Goal: Contribute content: Contribute content

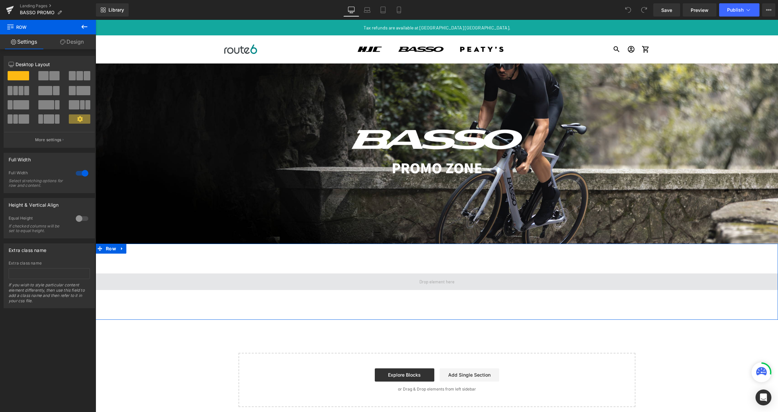
click at [431, 279] on span at bounding box center [437, 281] width 40 height 9
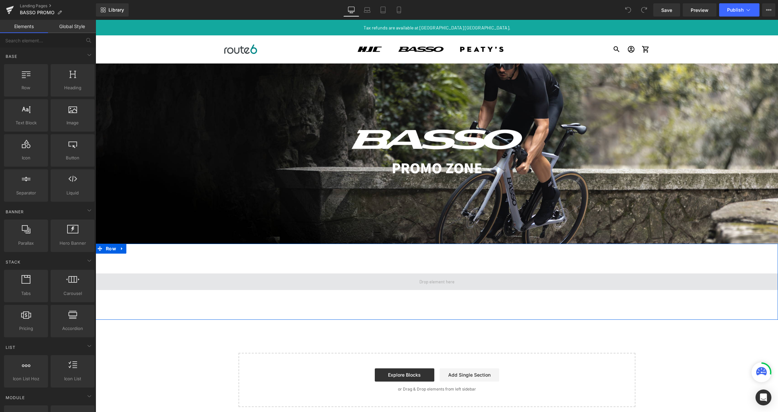
click at [265, 278] on span at bounding box center [437, 281] width 682 height 17
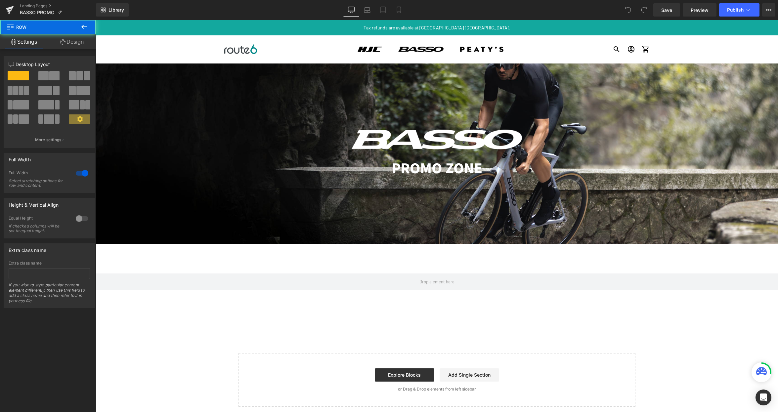
click at [160, 340] on div "Image PROMO ZONE Text Block Hero Banner 200px Row Select your layout" at bounding box center [437, 240] width 682 height 354
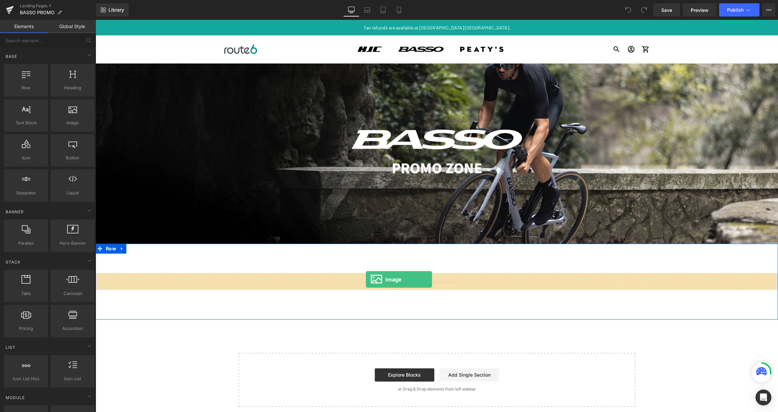
drag, startPoint x: 183, startPoint y: 146, endPoint x: 366, endPoint y: 279, distance: 226.8
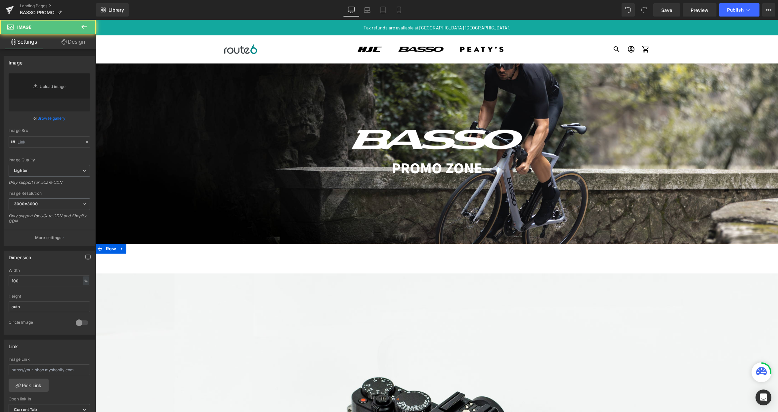
type input "//[DOMAIN_NAME][URL]"
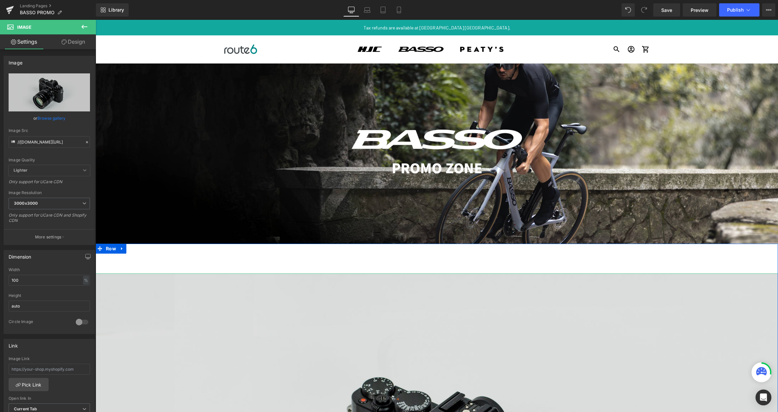
drag, startPoint x: 384, startPoint y: 315, endPoint x: 387, endPoint y: 316, distance: 3.5
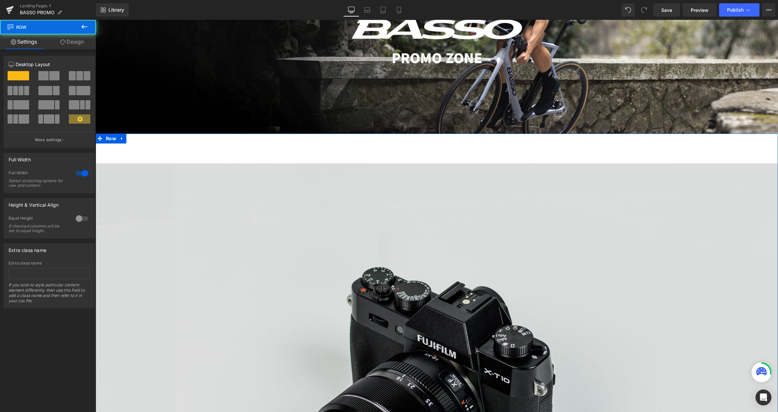
click at [354, 276] on img at bounding box center [437, 389] width 682 height 452
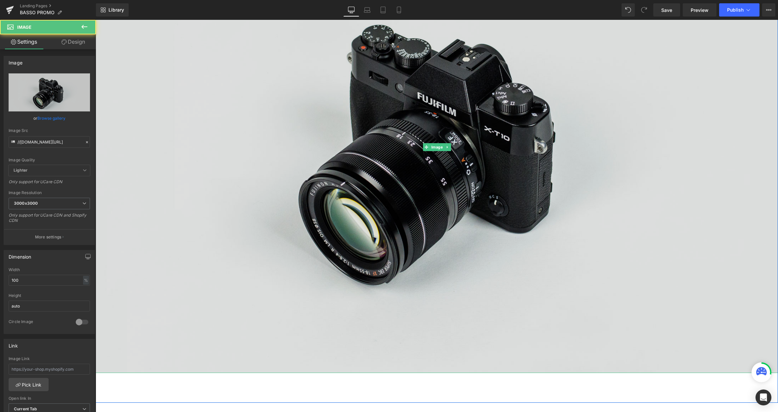
click at [395, 251] on img at bounding box center [437, 147] width 682 height 452
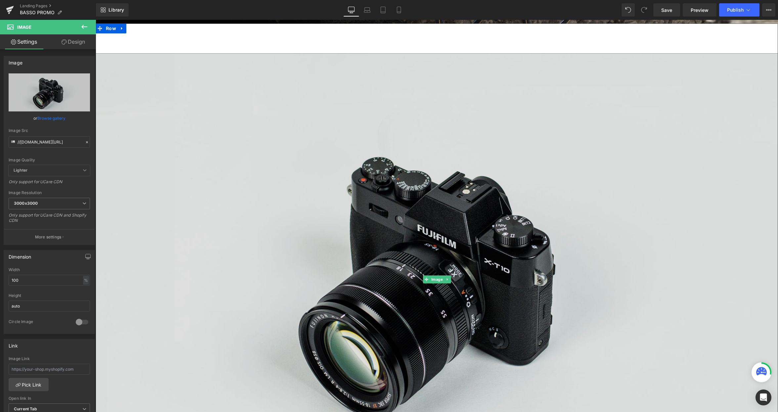
scroll to position [198, 0]
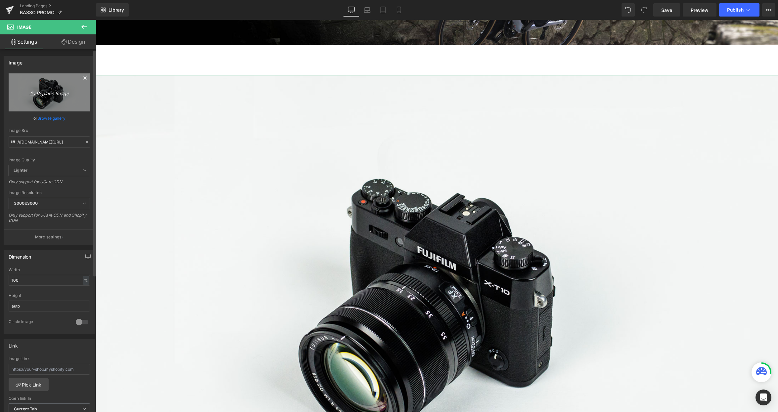
click at [34, 92] on icon at bounding box center [33, 93] width 7 height 7
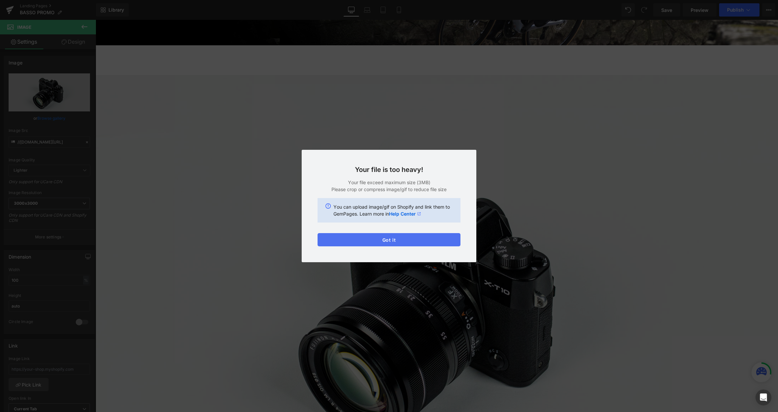
click at [438, 237] on button "Got it" at bounding box center [388, 239] width 143 height 13
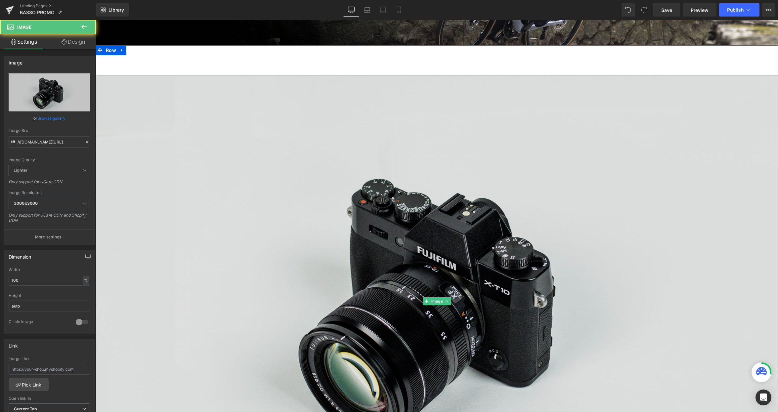
click at [191, 174] on img at bounding box center [437, 301] width 682 height 452
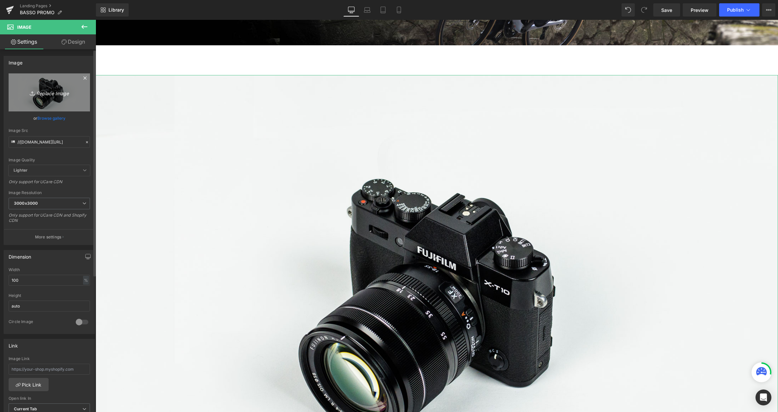
click at [39, 92] on icon "Replace Image" at bounding box center [49, 92] width 53 height 8
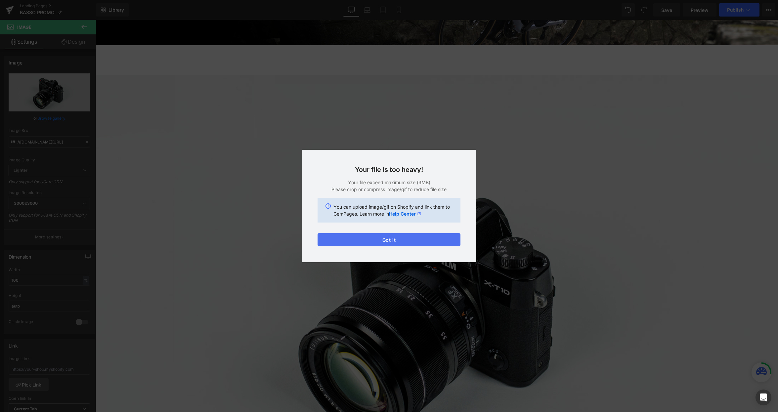
click at [412, 238] on button "Got it" at bounding box center [388, 239] width 143 height 13
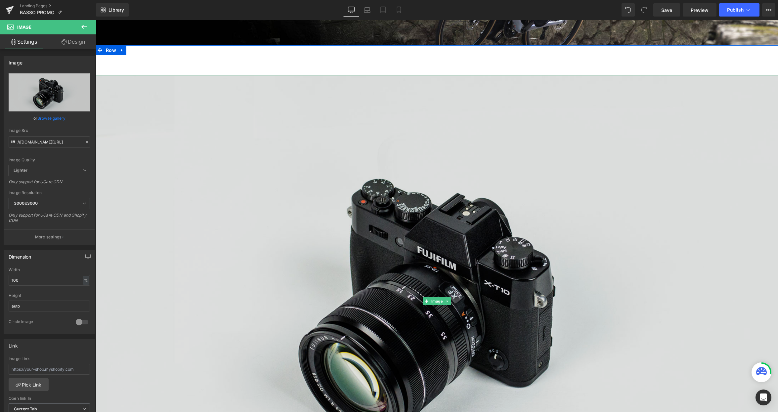
click at [168, 97] on img at bounding box center [437, 301] width 682 height 452
click at [189, 106] on img at bounding box center [437, 301] width 682 height 452
click at [508, 130] on img at bounding box center [437, 301] width 682 height 452
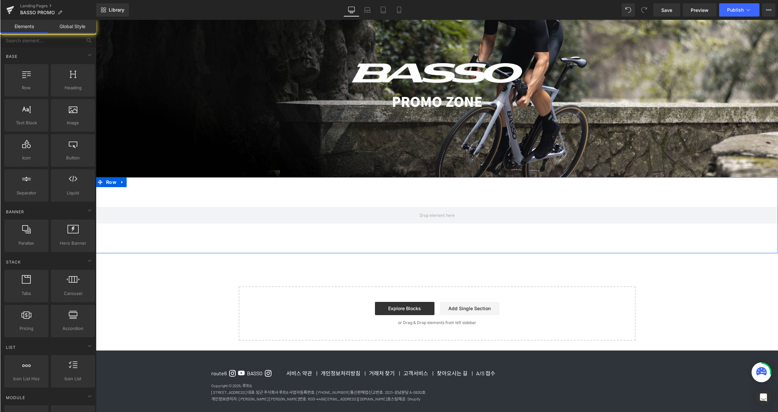
scroll to position [66, 0]
drag, startPoint x: 175, startPoint y: 297, endPoint x: 104, endPoint y: 181, distance: 135.9
click at [175, 296] on div "Image PROMO ZONE Text Block Hero Banner 200px Row Select your layout" at bounding box center [437, 174] width 682 height 354
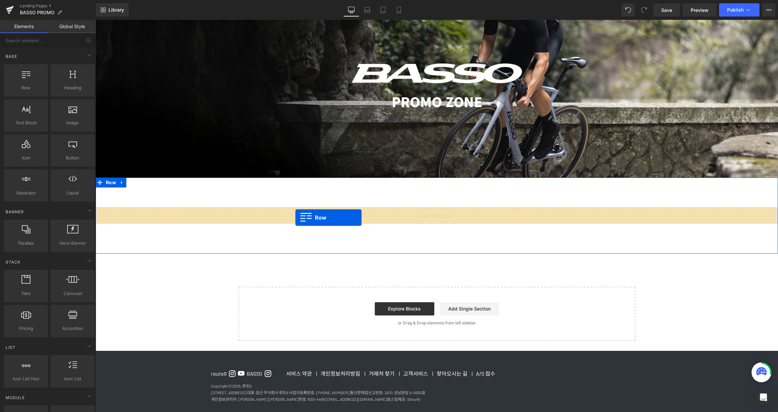
drag, startPoint x: 124, startPoint y: 101, endPoint x: 295, endPoint y: 218, distance: 206.8
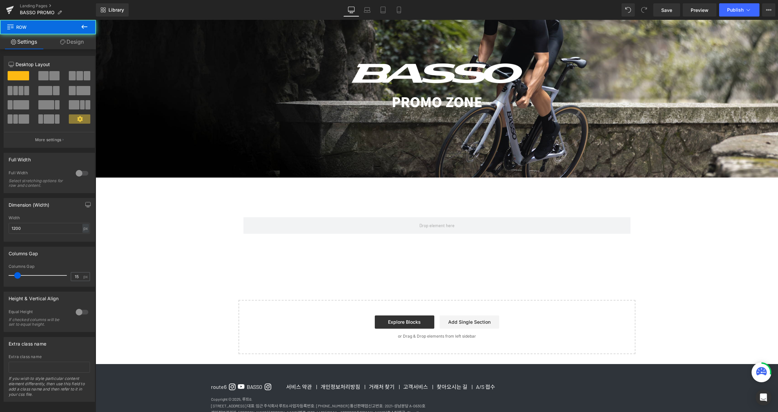
click at [301, 203] on div "Row Row" at bounding box center [437, 222] width 682 height 89
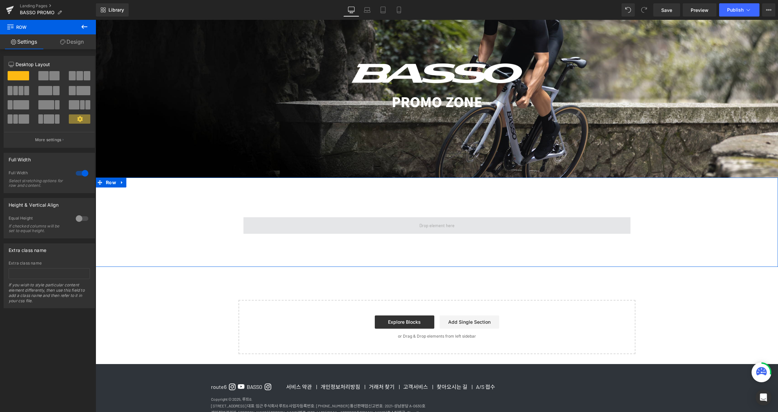
click at [291, 227] on span at bounding box center [436, 225] width 387 height 17
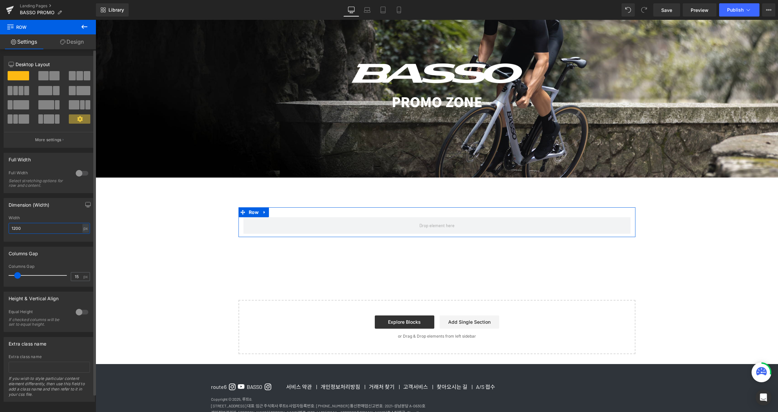
click at [44, 226] on input "1200" at bounding box center [49, 228] width 81 height 11
type input "1500"
click at [168, 293] on div "Image PROMO ZONE Text Block Hero Banner 200px Row Row 90px Select your layout" at bounding box center [437, 180] width 682 height 367
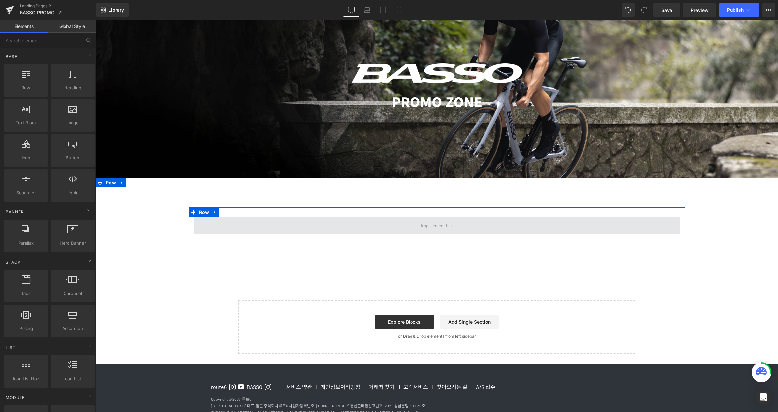
click at [221, 222] on span at bounding box center [437, 225] width 486 height 17
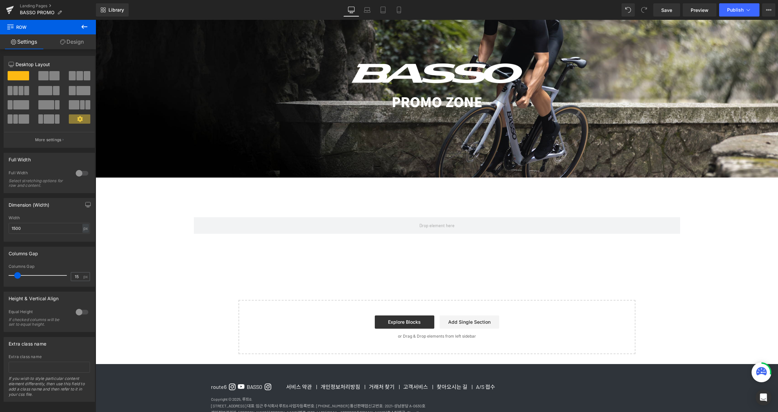
drag, startPoint x: 146, startPoint y: 310, endPoint x: 149, endPoint y: 302, distance: 8.0
click at [147, 307] on div "Image PROMO ZONE Text Block Hero Banner 200px Row Row 90px Select your layout" at bounding box center [437, 180] width 682 height 367
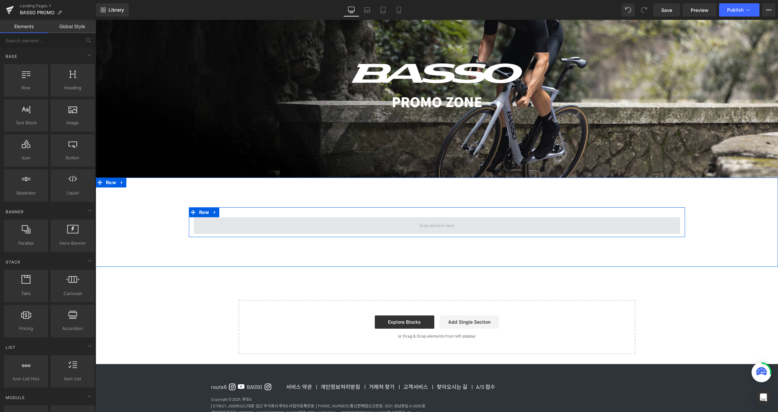
click at [379, 227] on span at bounding box center [437, 225] width 486 height 17
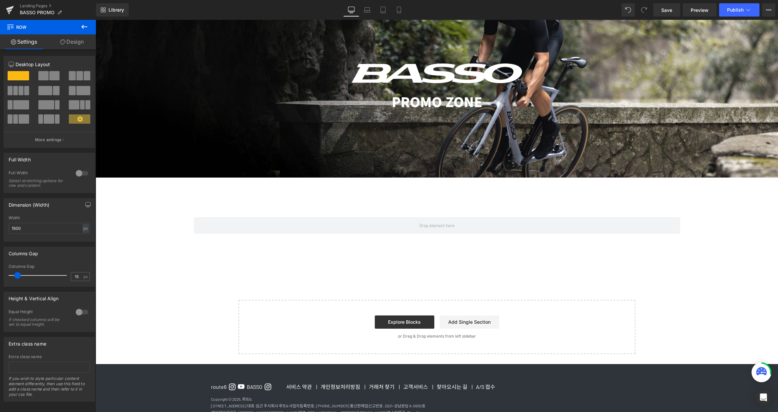
drag, startPoint x: 168, startPoint y: 290, endPoint x: 153, endPoint y: 237, distance: 55.1
click at [169, 290] on div "Image PROMO ZONE Text Block Hero Banner 200px Row Row 90px Select your layout" at bounding box center [437, 180] width 682 height 367
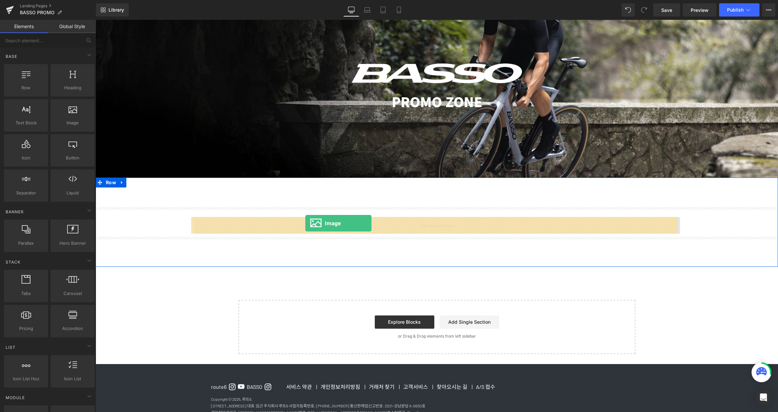
drag, startPoint x: 177, startPoint y: 145, endPoint x: 305, endPoint y: 223, distance: 150.2
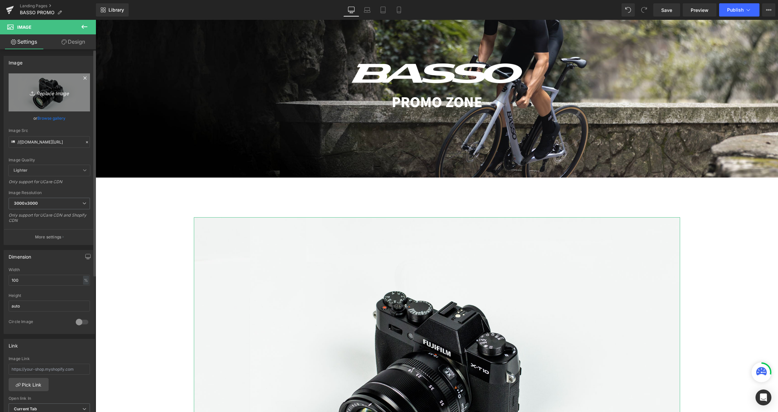
click at [40, 93] on icon "Replace Image" at bounding box center [49, 92] width 53 height 8
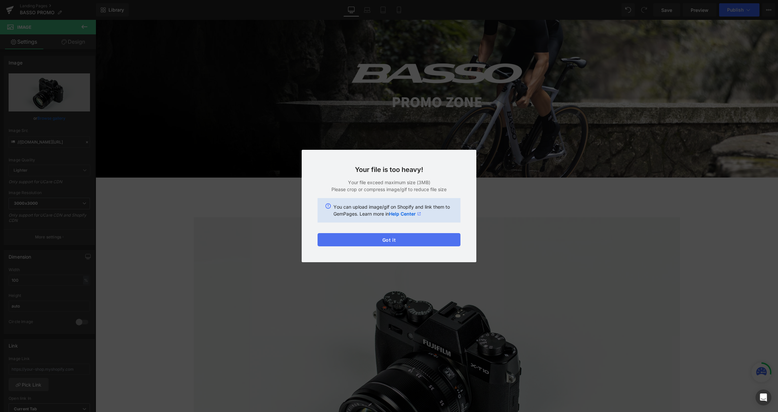
click at [430, 239] on button "Got it" at bounding box center [388, 239] width 143 height 13
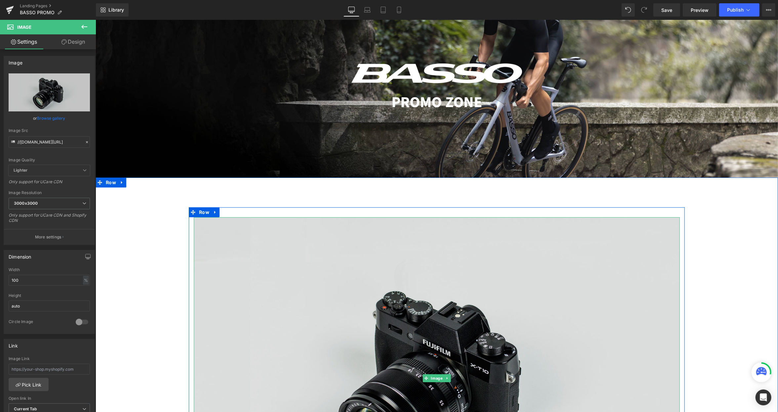
click at [469, 248] on img at bounding box center [436, 378] width 486 height 322
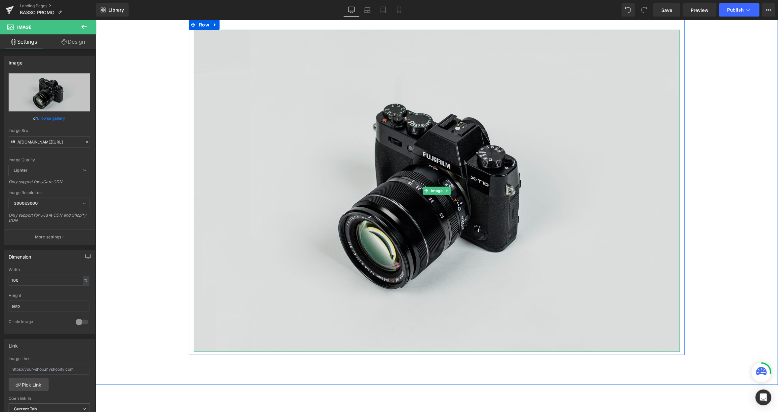
scroll to position [265, 0]
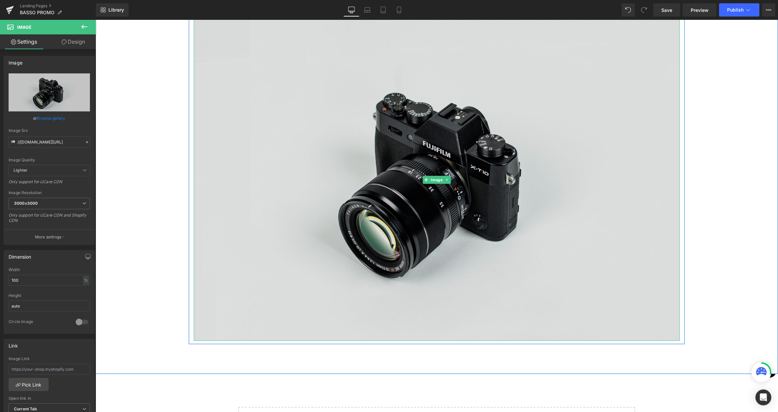
click at [473, 197] on img at bounding box center [436, 180] width 486 height 322
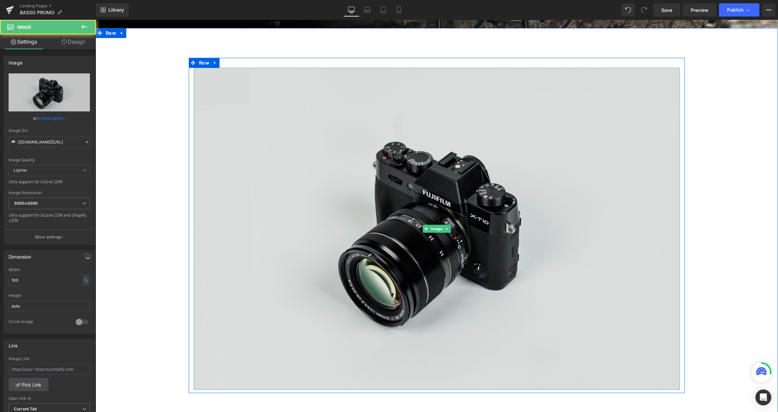
scroll to position [154, 0]
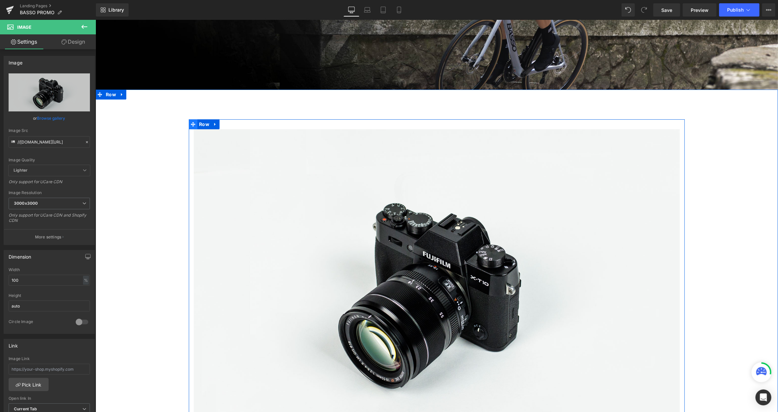
click at [190, 124] on icon at bounding box center [192, 124] width 5 height 5
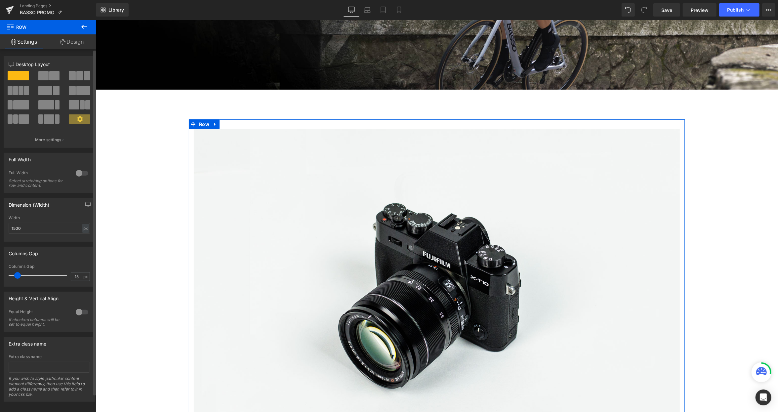
click at [77, 121] on icon at bounding box center [80, 119] width 6 height 6
click at [84, 117] on span at bounding box center [79, 118] width 21 height 9
click at [77, 76] on span at bounding box center [79, 75] width 7 height 9
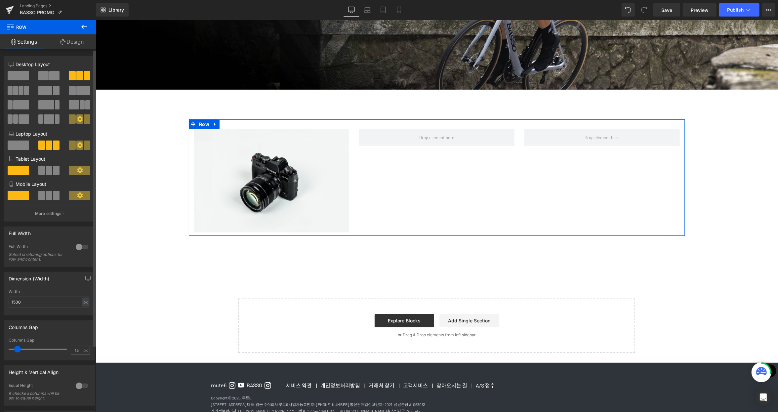
click at [18, 73] on span at bounding box center [18, 75] width 21 height 9
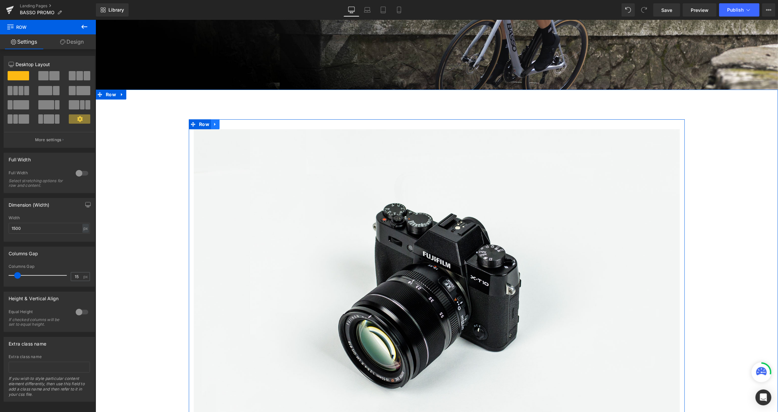
click at [214, 123] on icon at bounding box center [214, 124] width 1 height 3
click at [223, 124] on link at bounding box center [223, 124] width 9 height 10
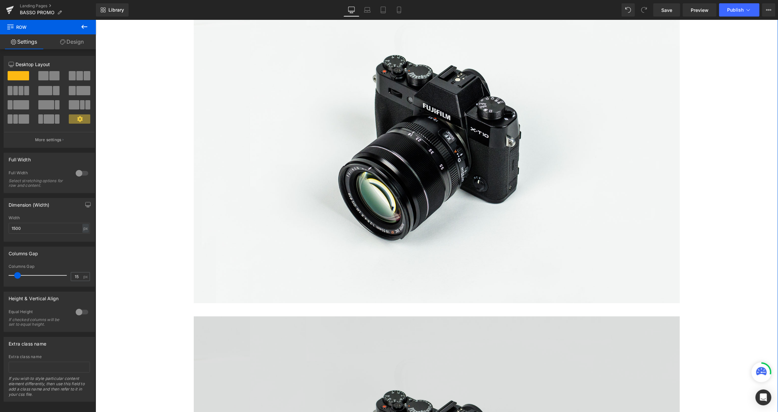
scroll to position [364, 0]
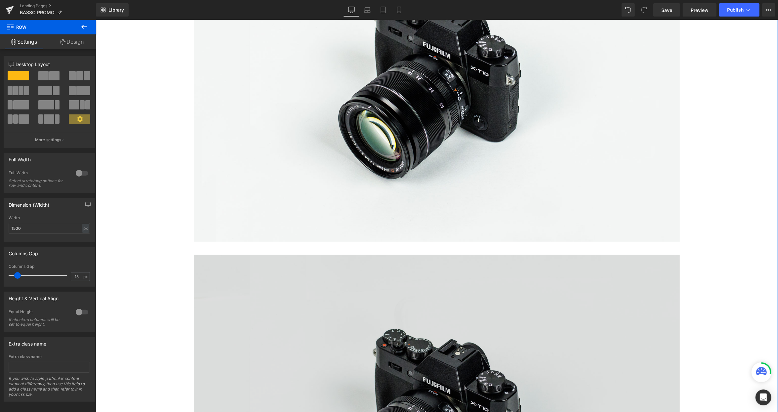
click at [220, 261] on img at bounding box center [436, 416] width 486 height 322
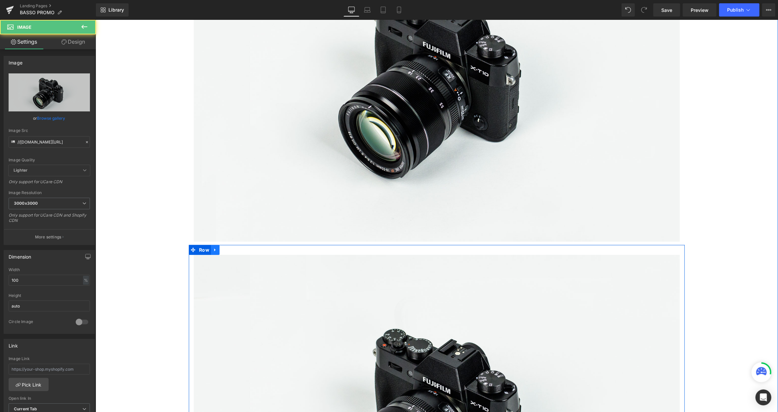
click at [215, 250] on link at bounding box center [215, 250] width 9 height 10
click at [223, 250] on link at bounding box center [223, 250] width 9 height 10
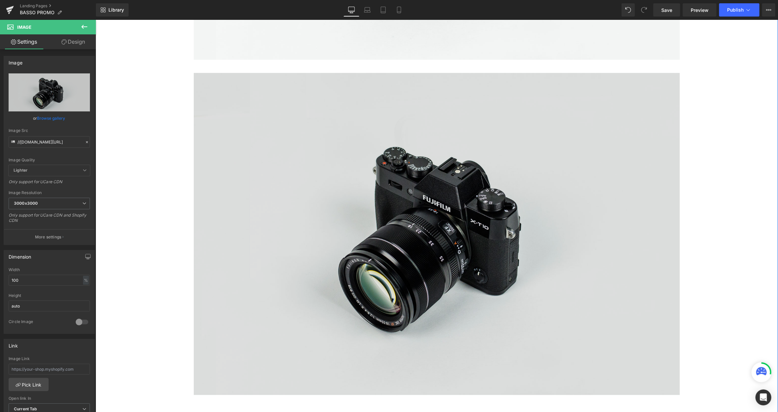
scroll to position [898, 0]
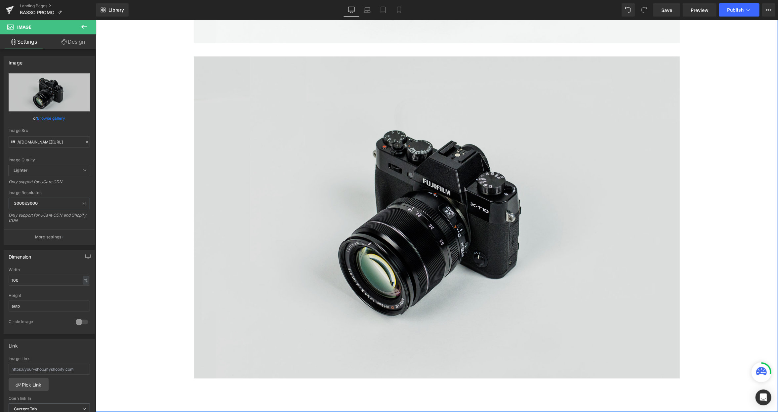
click at [259, 233] on img at bounding box center [436, 217] width 486 height 322
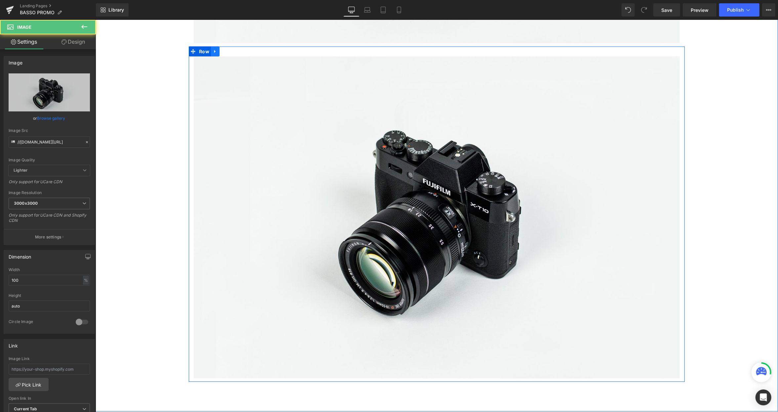
click at [213, 49] on icon at bounding box center [215, 51] width 5 height 5
click at [223, 52] on link at bounding box center [223, 51] width 9 height 10
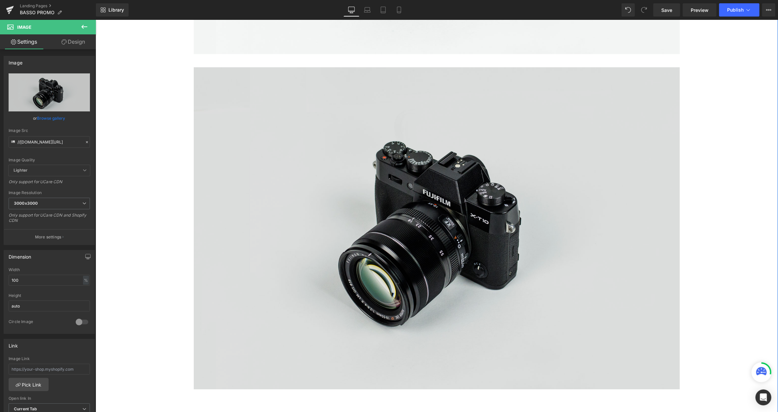
scroll to position [1233, 0]
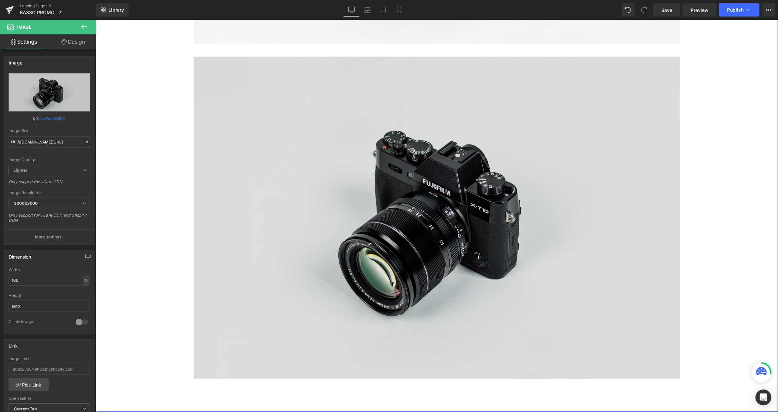
click at [253, 161] on img at bounding box center [436, 217] width 486 height 322
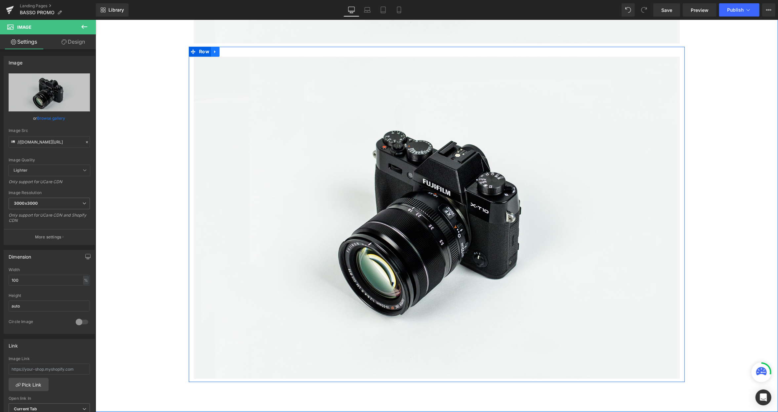
click at [214, 52] on icon at bounding box center [214, 51] width 1 height 3
click at [221, 52] on icon at bounding box center [223, 51] width 5 height 5
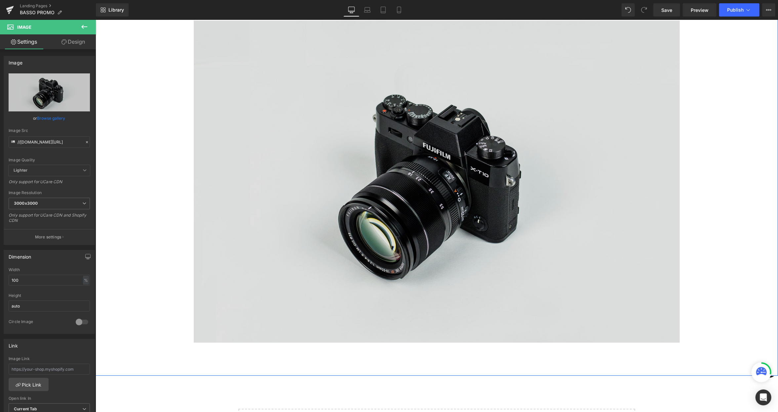
click at [306, 157] on img at bounding box center [436, 181] width 486 height 322
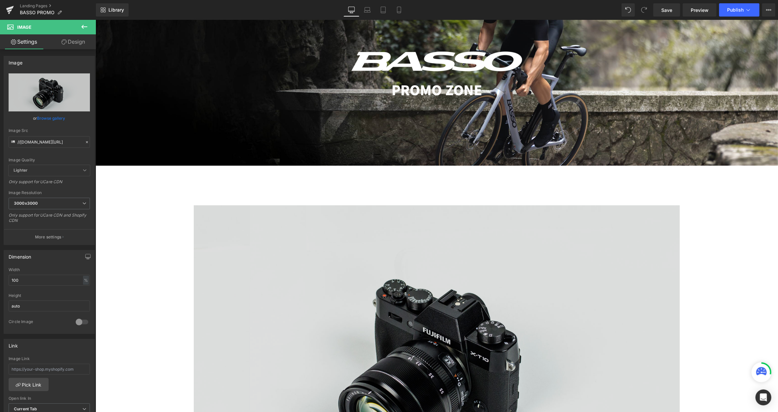
scroll to position [88, 0]
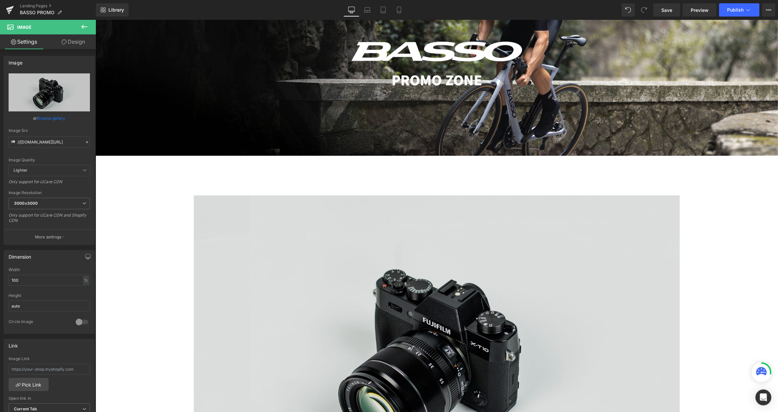
click at [364, 229] on img at bounding box center [436, 356] width 486 height 322
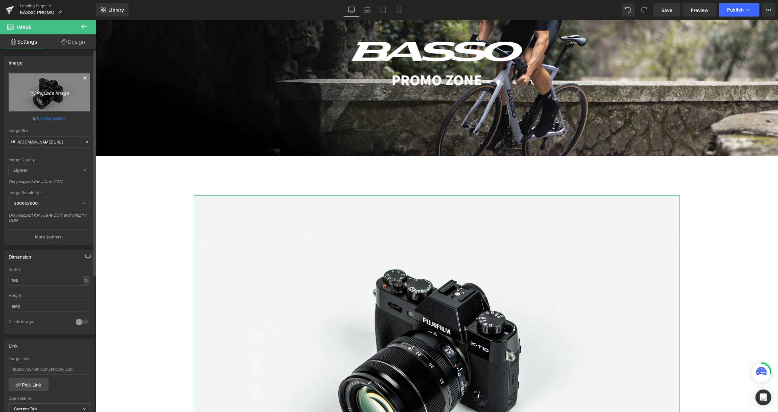
click at [51, 93] on icon "Replace Image" at bounding box center [49, 92] width 53 height 8
type input "C:\fakepath\Artboard 1.svg"
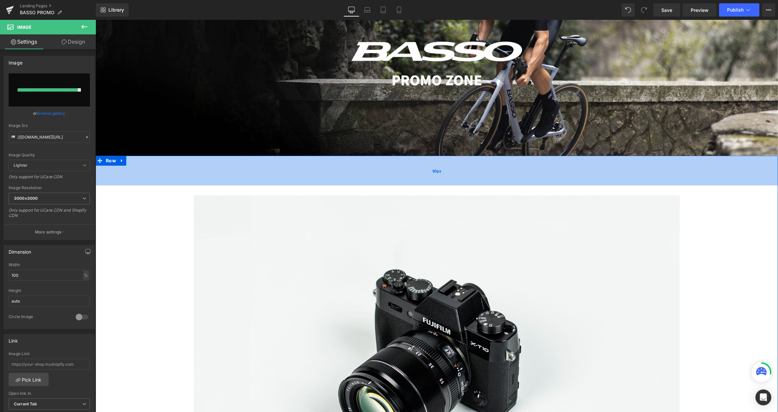
type input "[URL][DOMAIN_NAME]"
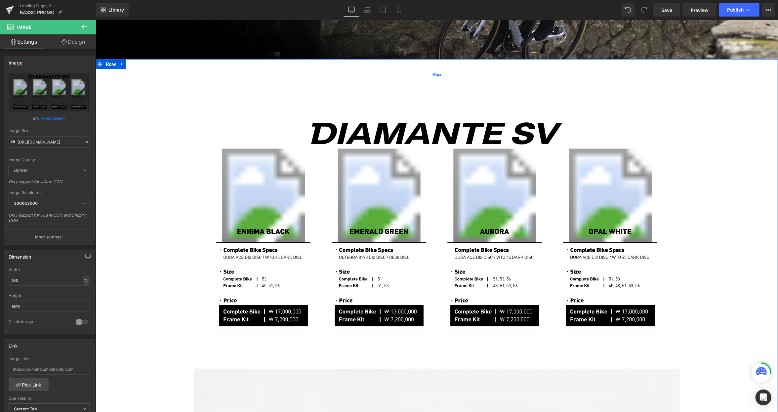
scroll to position [198, 0]
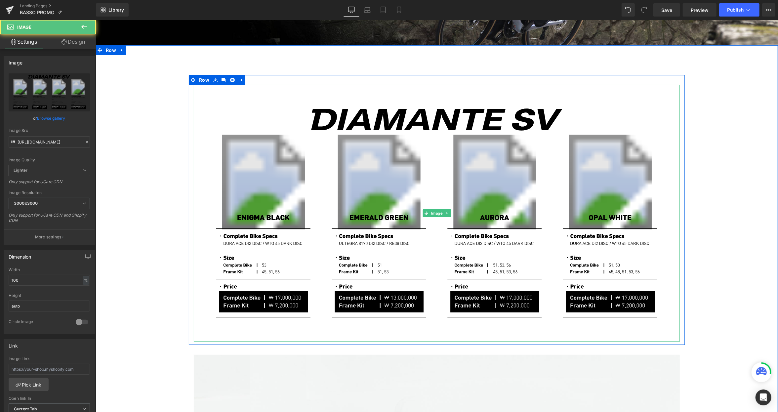
click at [301, 149] on img at bounding box center [436, 213] width 486 height 257
click at [315, 132] on img at bounding box center [436, 213] width 486 height 257
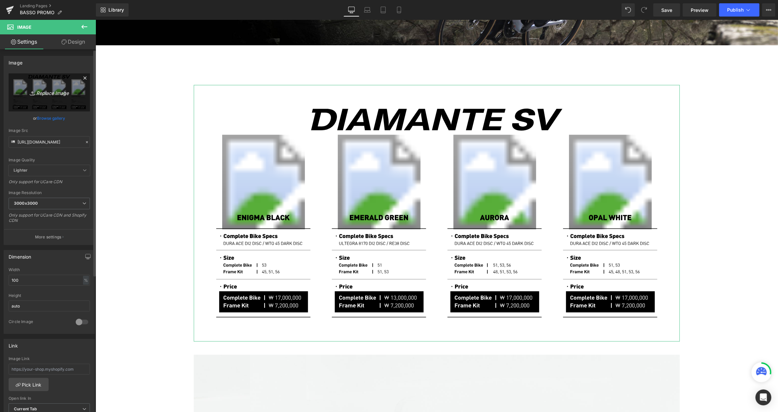
click at [83, 79] on icon at bounding box center [85, 78] width 8 height 8
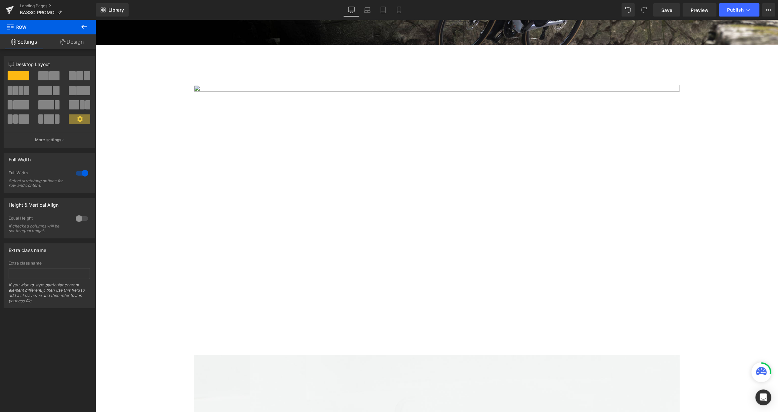
click at [233, 145] on img at bounding box center [436, 213] width 486 height 257
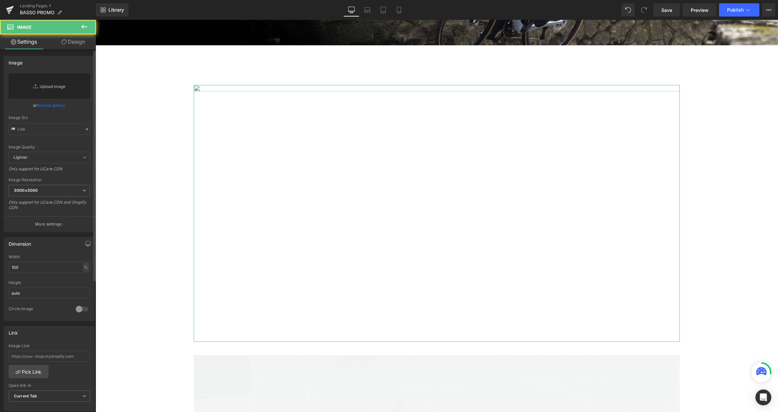
click at [28, 81] on link "Replace Image" at bounding box center [49, 85] width 81 height 25
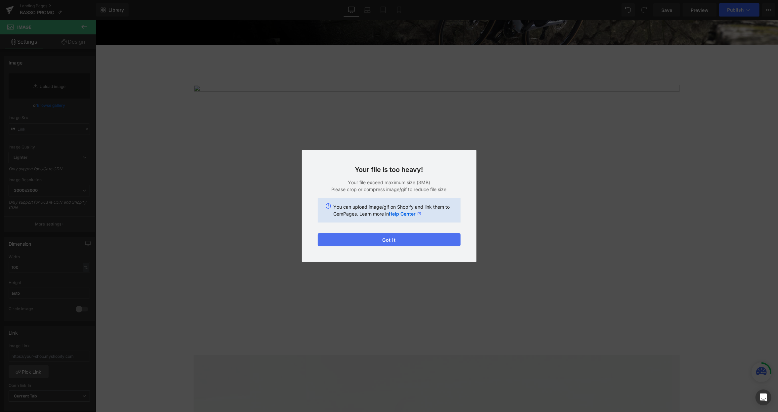
click at [405, 242] on button "Got it" at bounding box center [389, 239] width 143 height 13
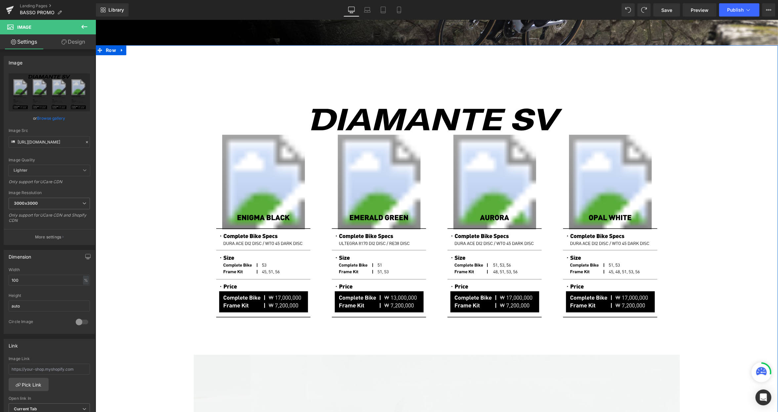
type input "//[DOMAIN_NAME][URL]"
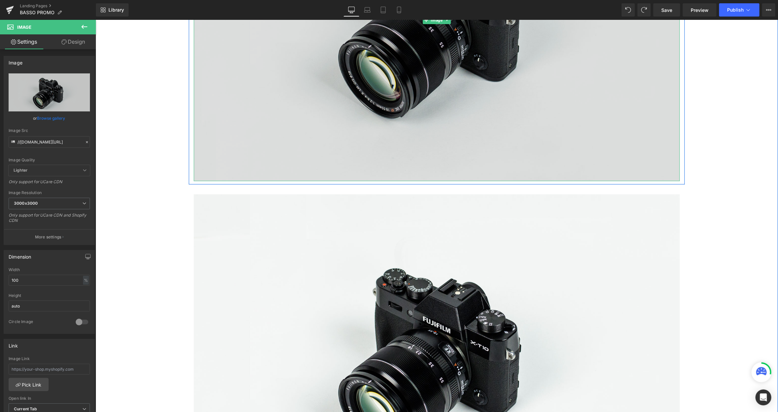
scroll to position [463, 0]
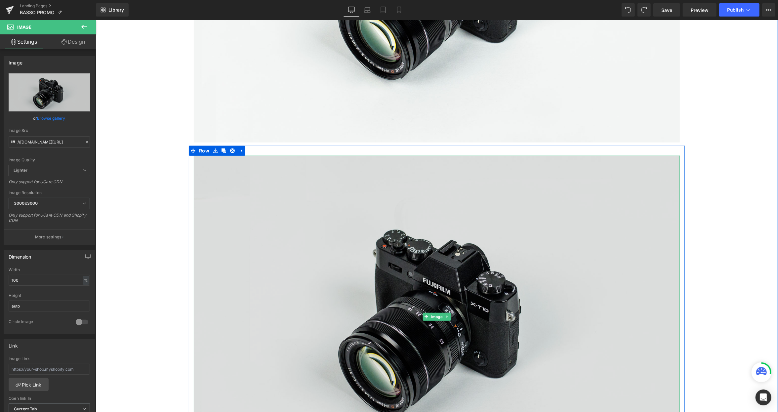
click at [479, 264] on img at bounding box center [436, 316] width 486 height 322
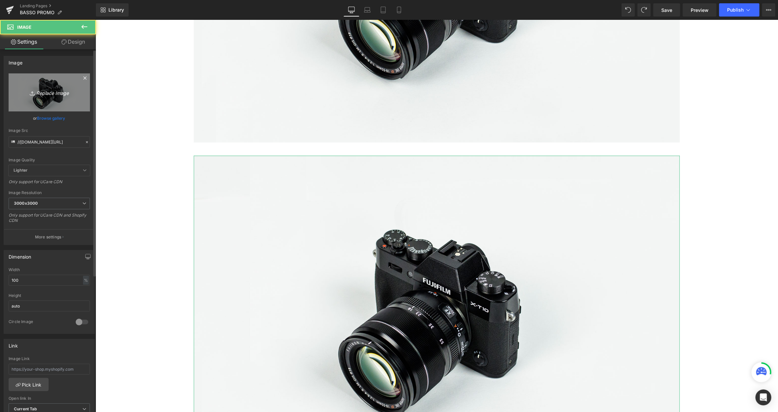
click at [41, 94] on icon "Replace Image" at bounding box center [49, 92] width 53 height 8
type input "C:\fakepath\Artboard 2.svg"
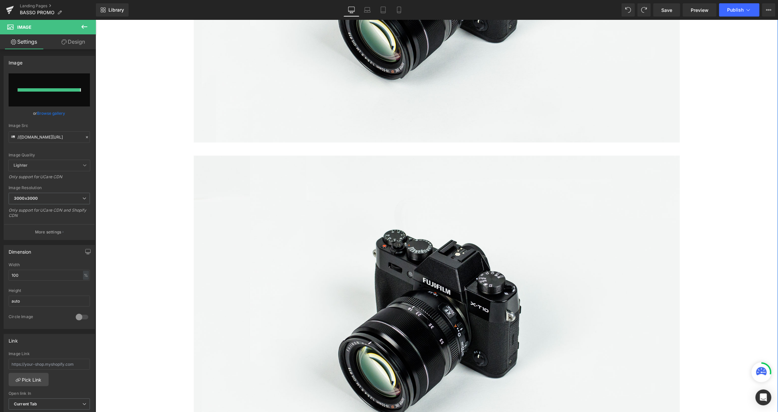
type input "[URL][DOMAIN_NAME]"
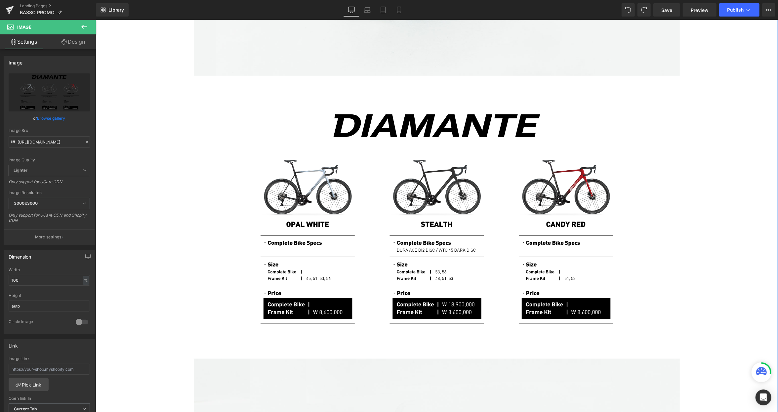
scroll to position [551, 0]
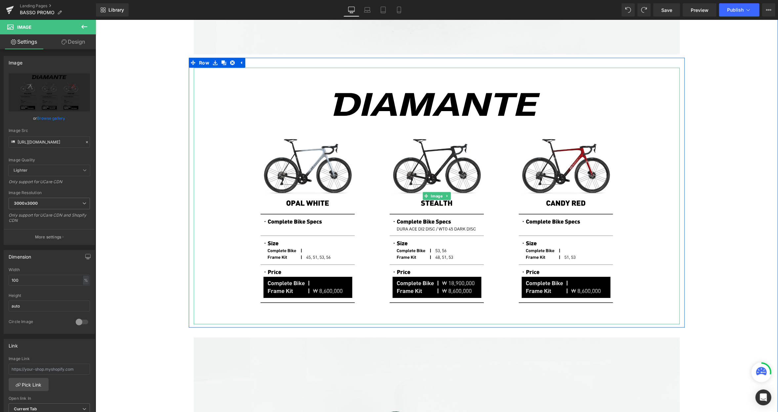
click at [564, 185] on img at bounding box center [436, 195] width 486 height 257
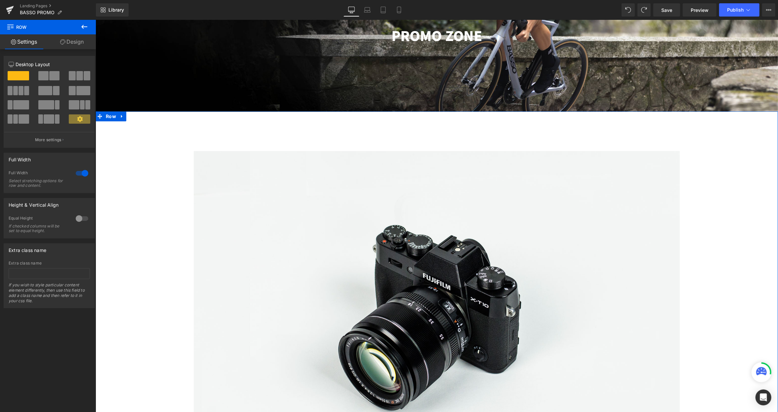
scroll to position [154, 0]
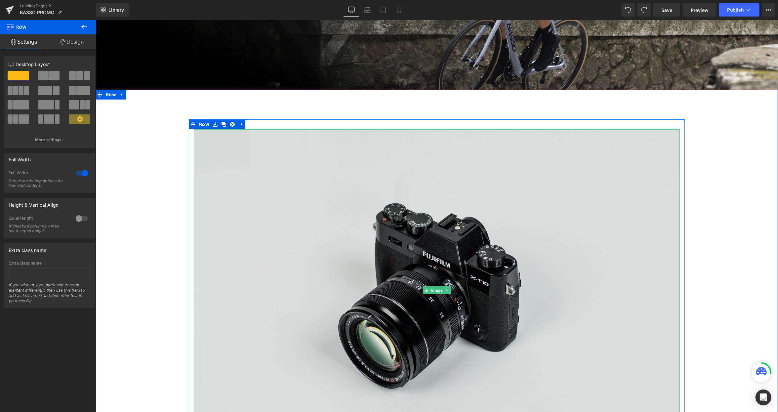
click at [315, 191] on img at bounding box center [436, 290] width 486 height 322
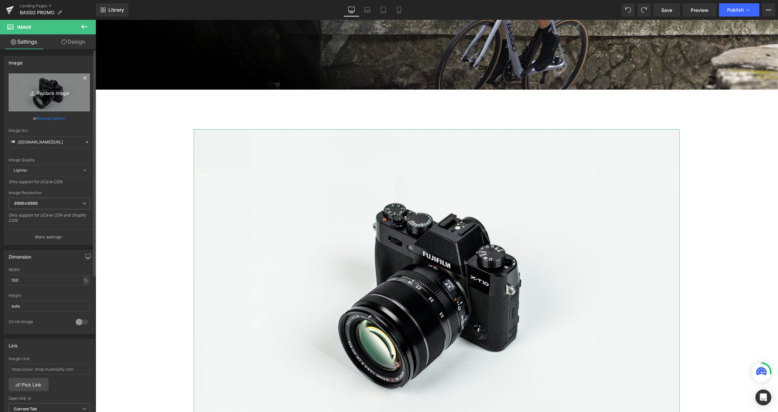
click at [50, 92] on icon "Replace Image" at bounding box center [49, 92] width 53 height 8
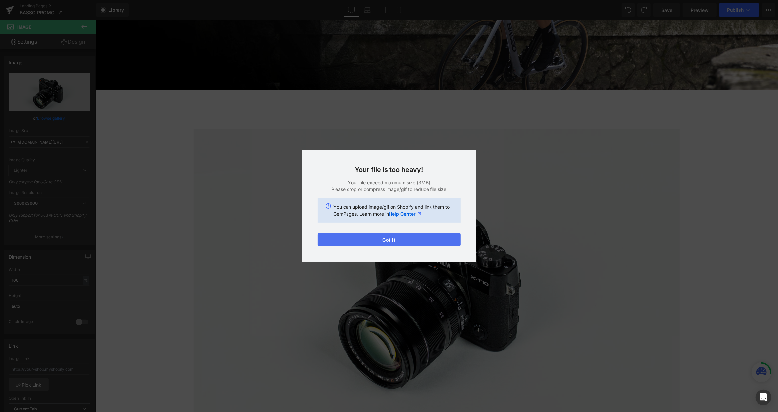
drag, startPoint x: 417, startPoint y: 236, endPoint x: 546, endPoint y: 16, distance: 255.1
click at [417, 236] on button "Got it" at bounding box center [389, 239] width 143 height 13
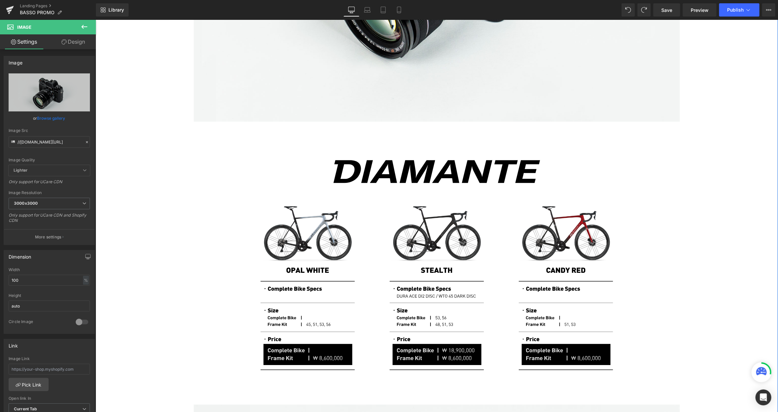
scroll to position [507, 0]
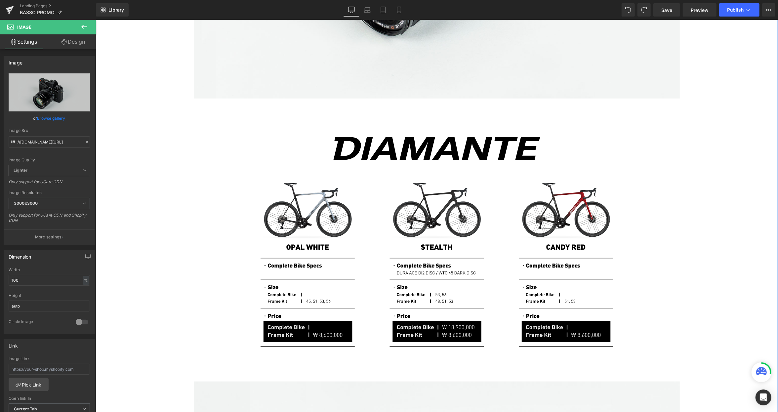
click at [565, 190] on img at bounding box center [436, 239] width 486 height 257
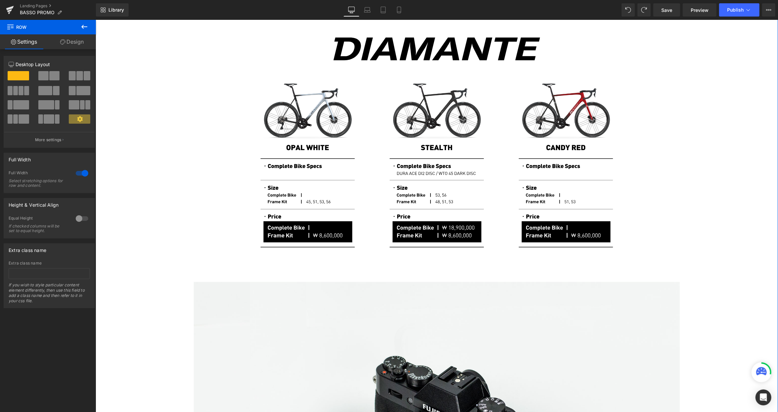
scroll to position [617, 0]
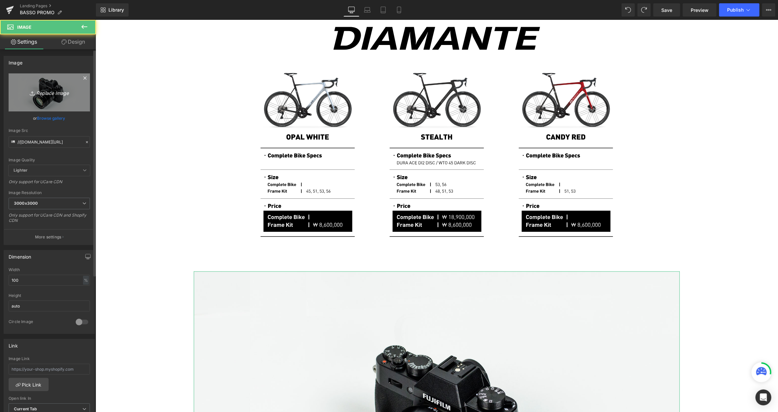
click at [46, 91] on icon "Replace Image" at bounding box center [49, 92] width 53 height 8
type input "C:\fakepath\Artboard 3.svg"
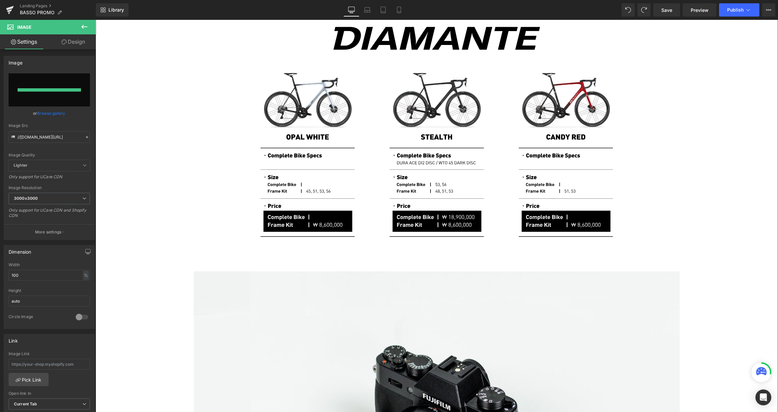
type input "[URL][DOMAIN_NAME]"
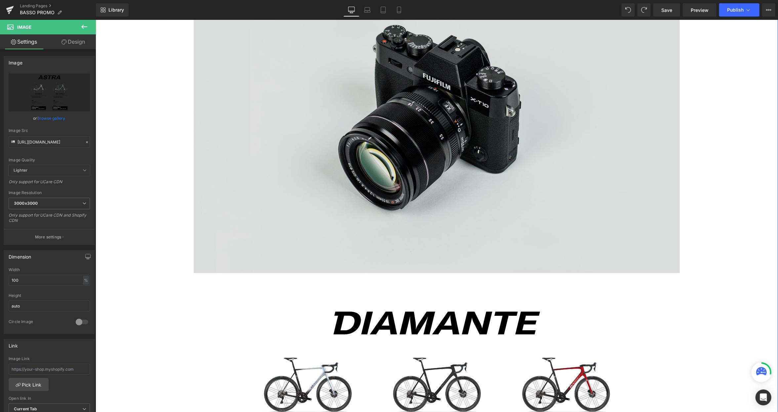
scroll to position [331, 0]
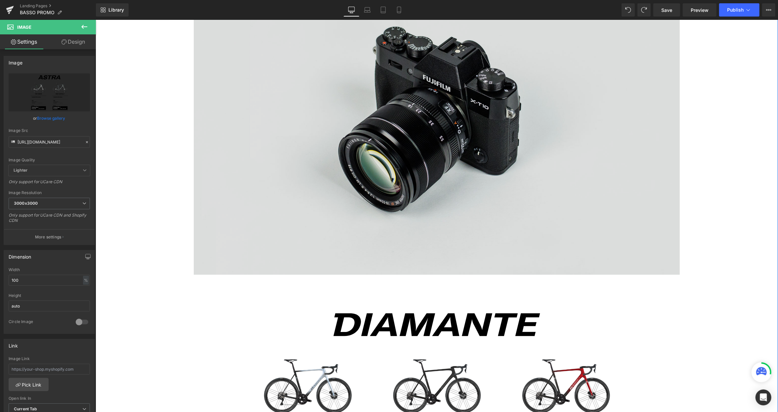
click at [597, 162] on img at bounding box center [436, 113] width 486 height 322
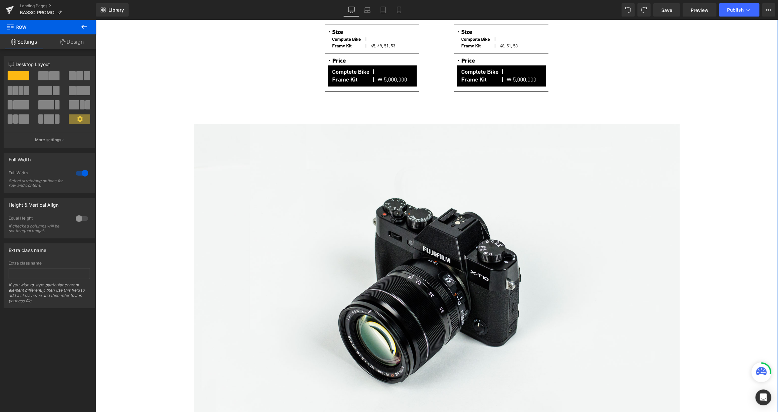
scroll to position [1124, 0]
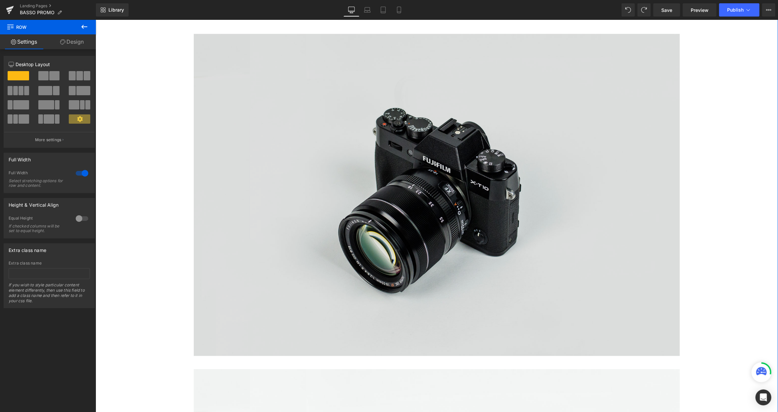
click at [466, 213] on img at bounding box center [436, 195] width 486 height 322
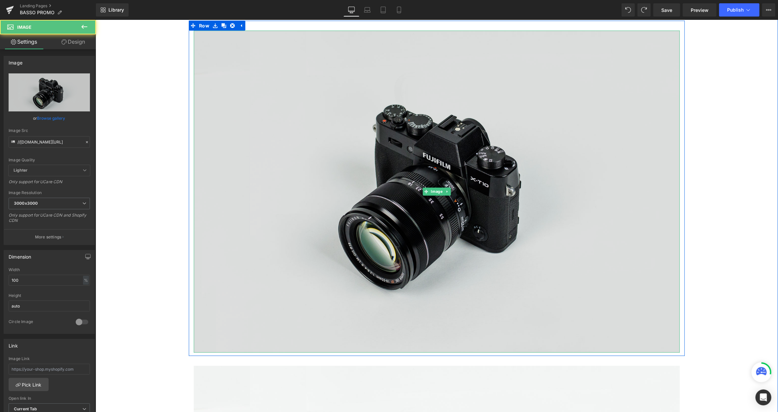
scroll to position [1301, 0]
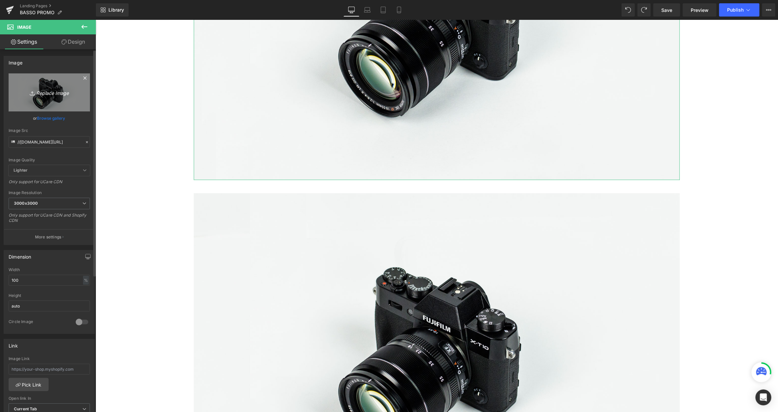
click at [47, 92] on icon "Replace Image" at bounding box center [49, 92] width 53 height 8
type input "C:\fakepath\Artboard 4.svg"
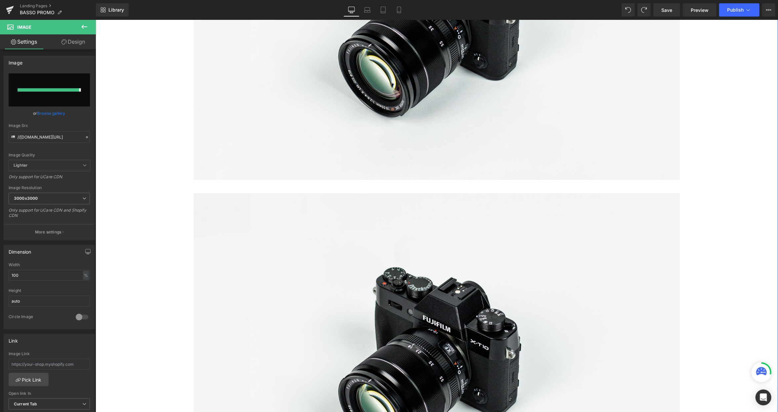
type input "[URL][DOMAIN_NAME]"
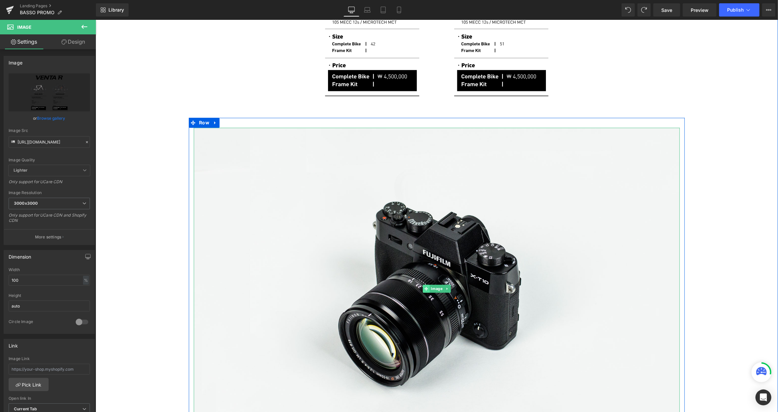
click at [426, 288] on span at bounding box center [426, 288] width 7 height 8
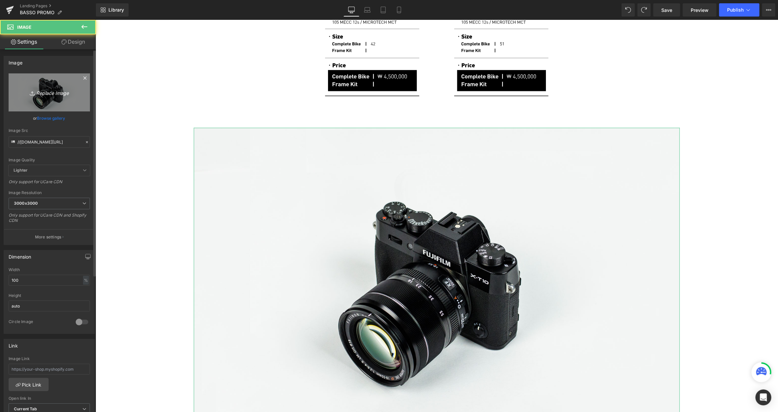
click at [52, 93] on icon "Replace Image" at bounding box center [49, 92] width 53 height 8
type input "C:\fakepath\Artboard 5.svg"
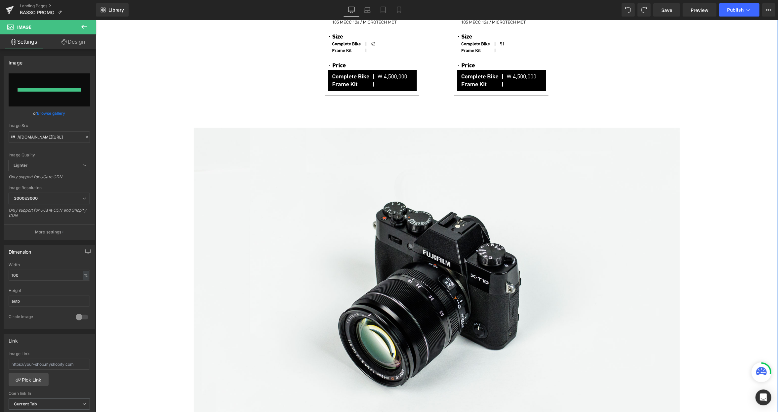
type input "[URL][DOMAIN_NAME]"
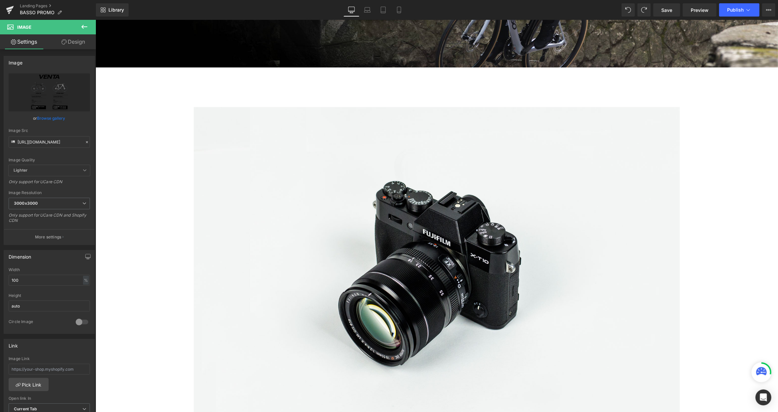
scroll to position [375, 0]
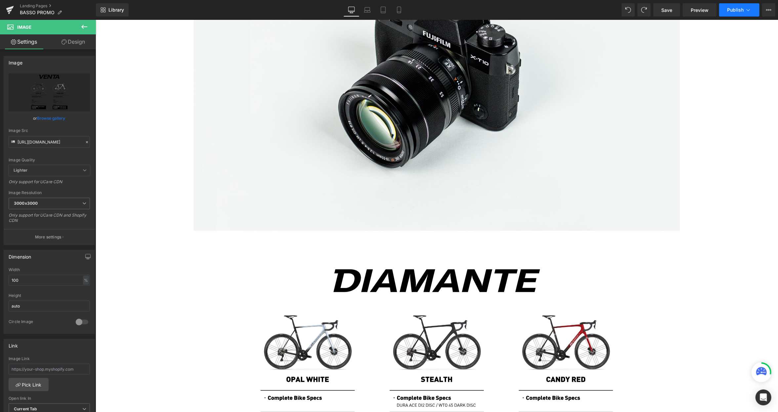
click at [745, 13] on icon at bounding box center [748, 10] width 7 height 7
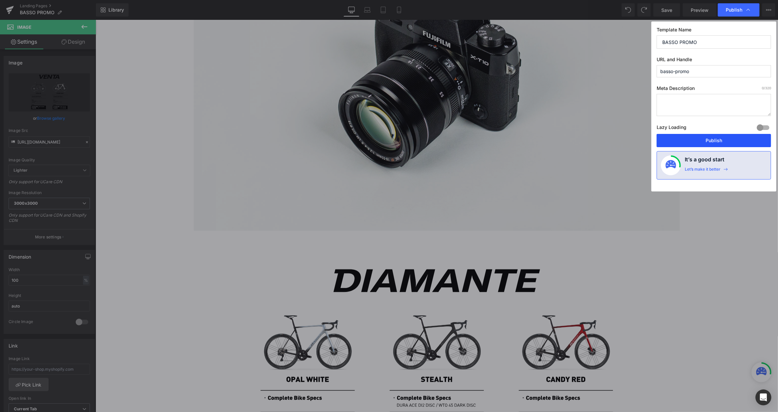
click at [710, 136] on button "Publish" at bounding box center [714, 140] width 114 height 13
